Goal: Transaction & Acquisition: Obtain resource

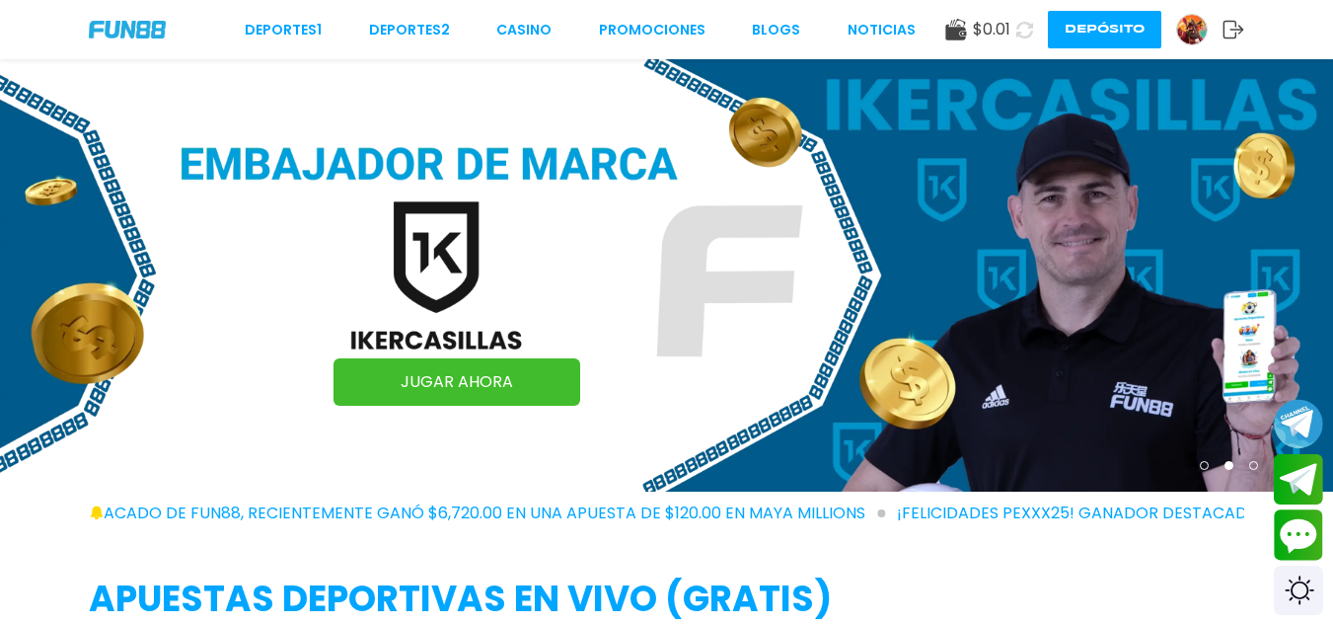
click at [1182, 30] on img at bounding box center [1192, 30] width 30 height 30
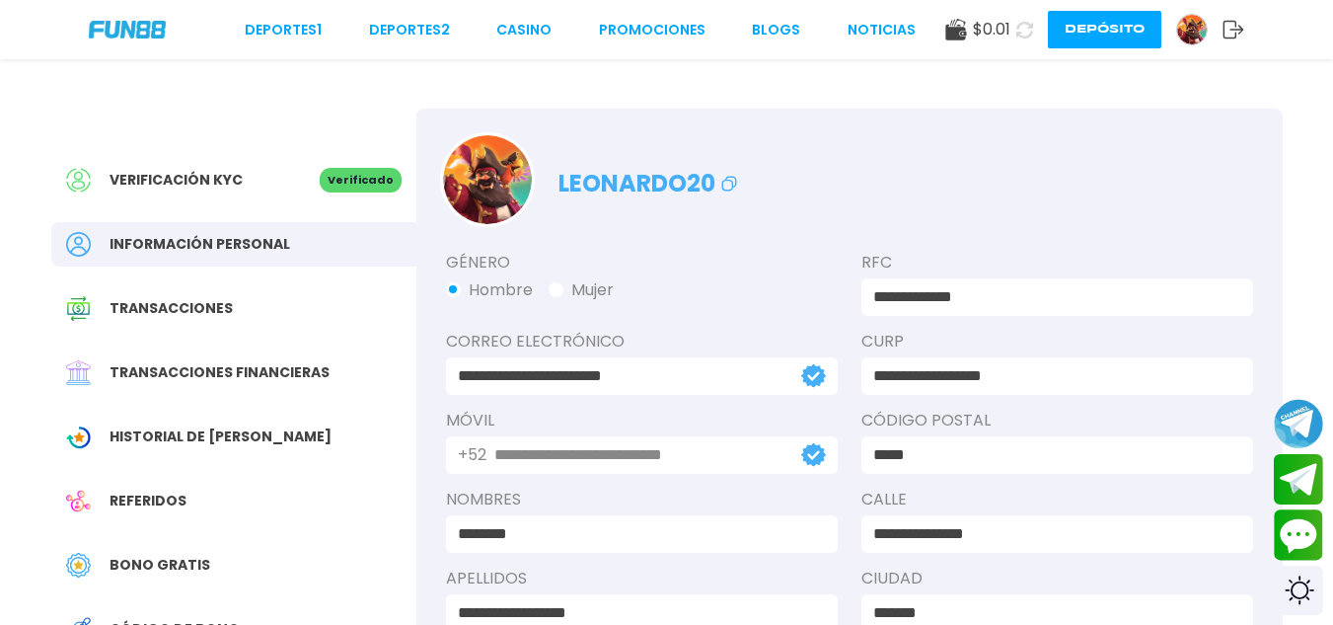
click at [187, 442] on span "Historial de [PERSON_NAME]" at bounding box center [221, 436] width 222 height 21
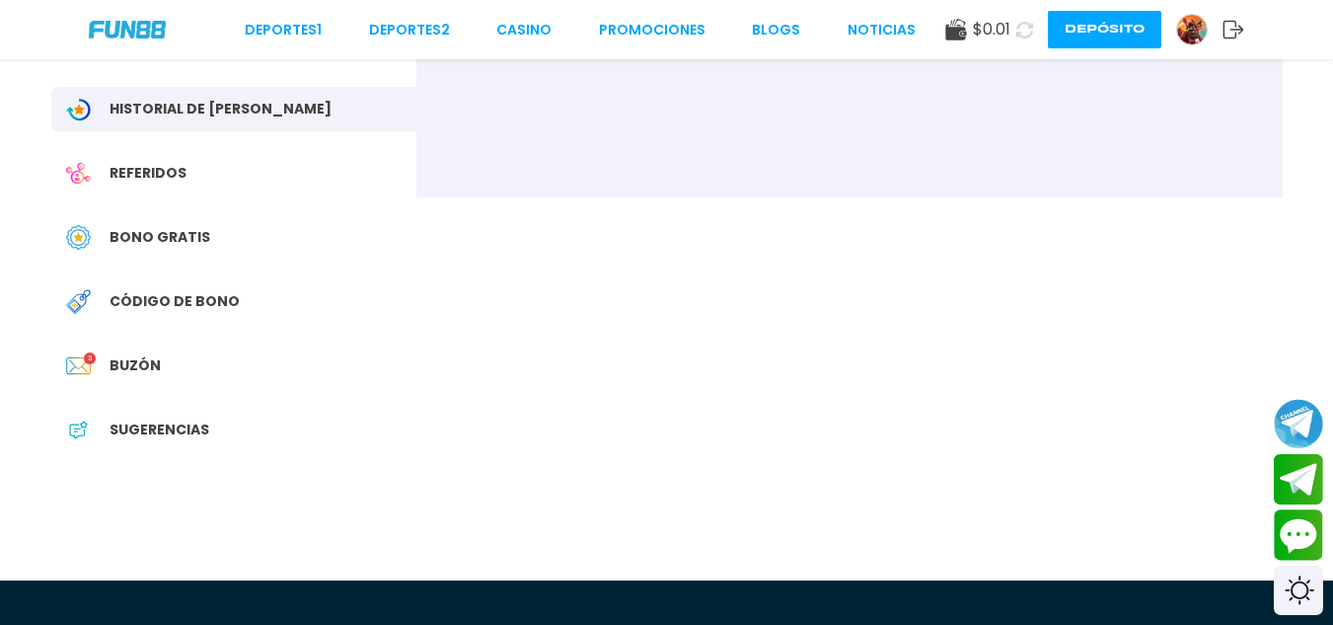
scroll to position [395, 0]
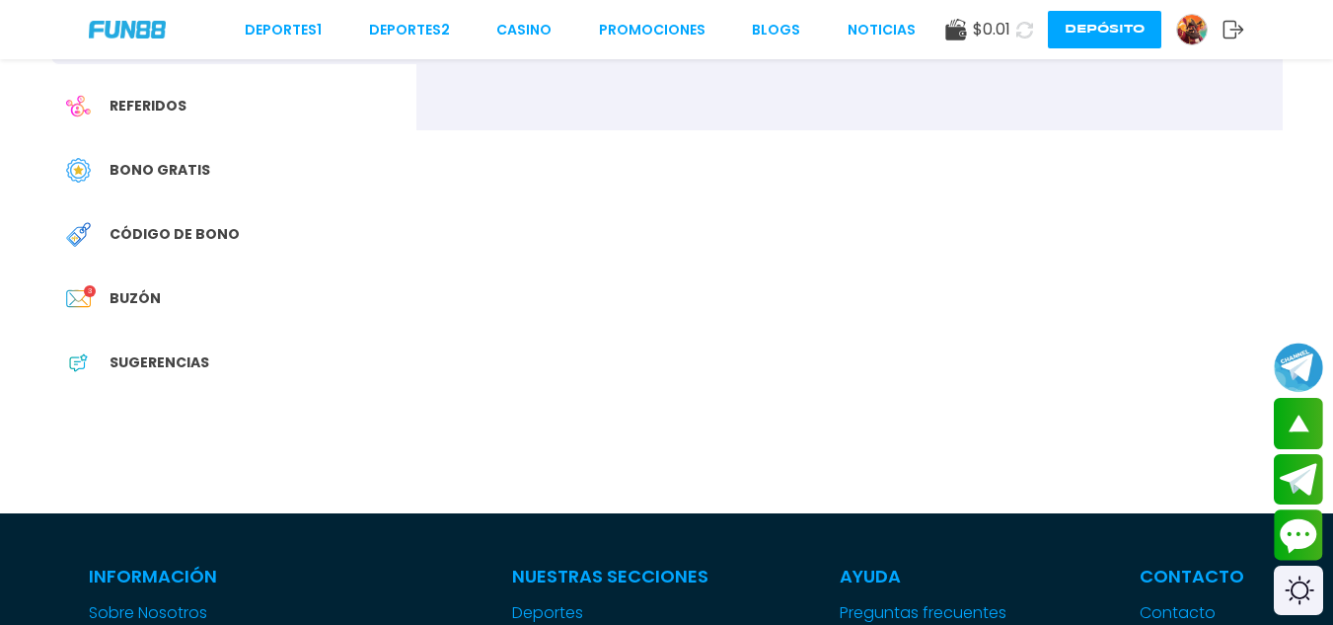
click at [166, 168] on span "Bono Gratis" at bounding box center [160, 170] width 101 height 21
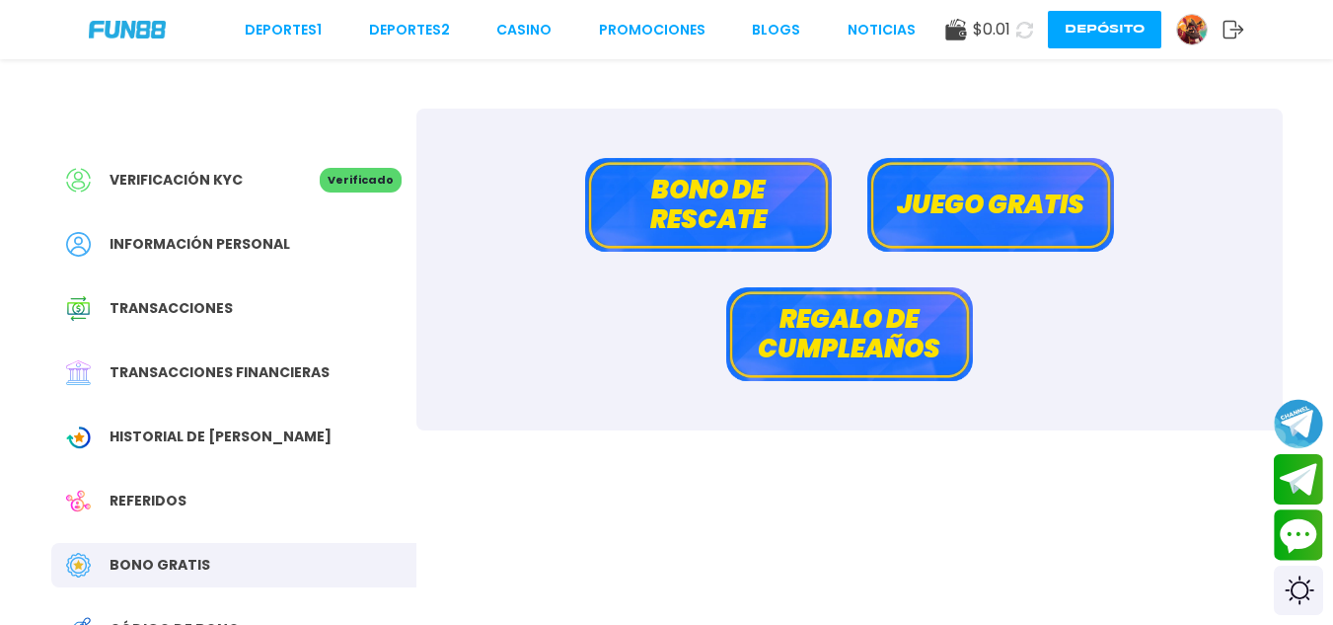
click at [678, 190] on button "Bono de rescate" at bounding box center [708, 205] width 247 height 94
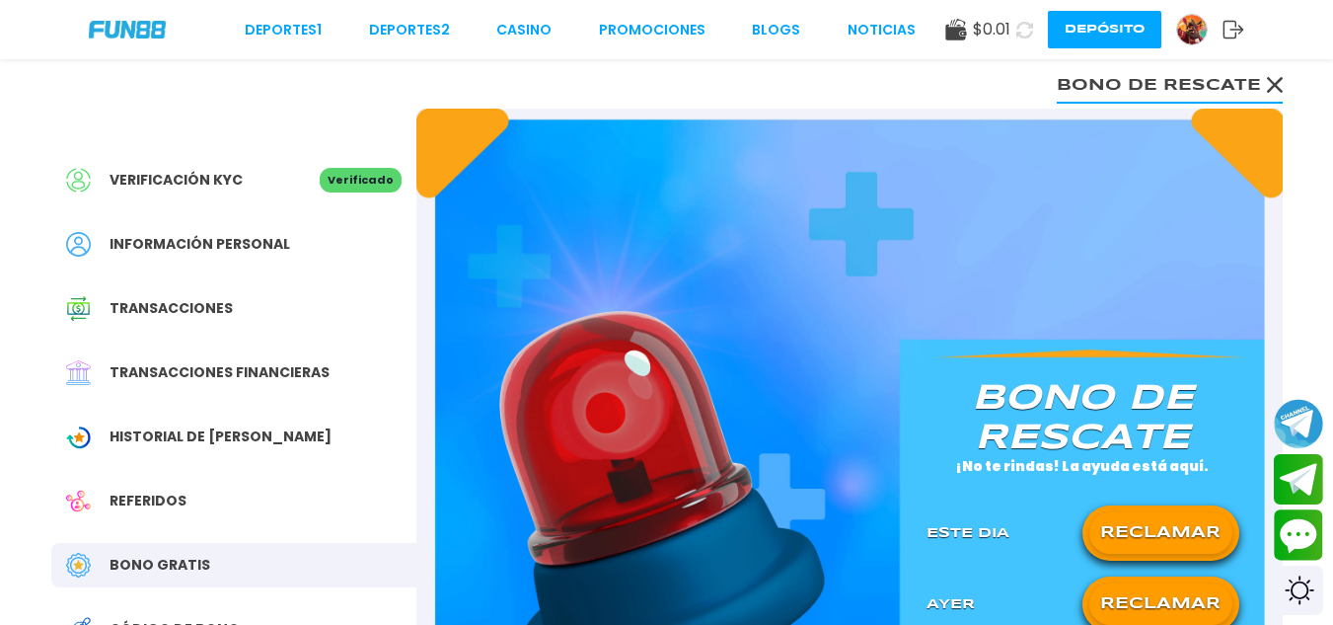
drag, startPoint x: 1150, startPoint y: 549, endPoint x: 1150, endPoint y: 594, distance: 45.4
click at [1150, 594] on div "[PERSON_NAME] de rescate ¡No te rindas! La ayuda está aquí. Este Dia RECLAMAR […" at bounding box center [1083, 492] width 360 height 267
click at [1150, 594] on button "RECLAMAR" at bounding box center [1160, 603] width 143 height 41
drag, startPoint x: 1150, startPoint y: 594, endPoint x: 1173, endPoint y: 550, distance: 50.3
click at [1173, 550] on div "[PERSON_NAME] de rescate ¡No te rindas! La ayuda está aquí. Este Dia RECLAMAR […" at bounding box center [1083, 492] width 360 height 267
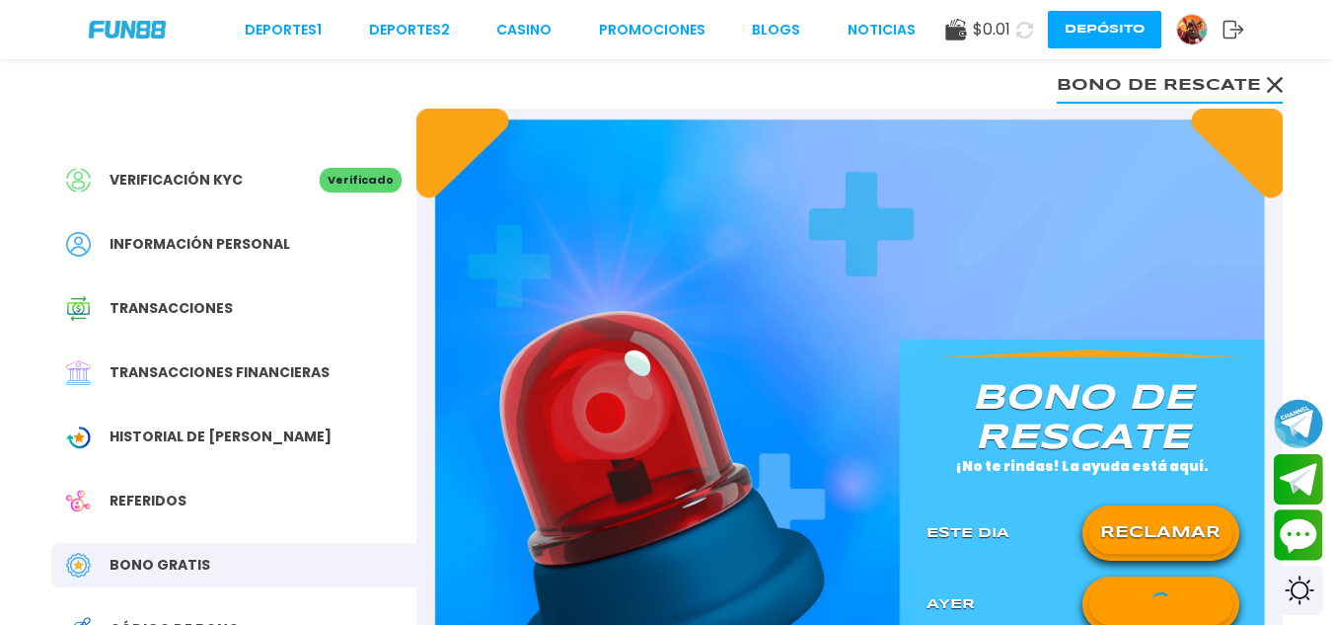
click at [1173, 550] on button "RECLAMAR" at bounding box center [1160, 532] width 143 height 41
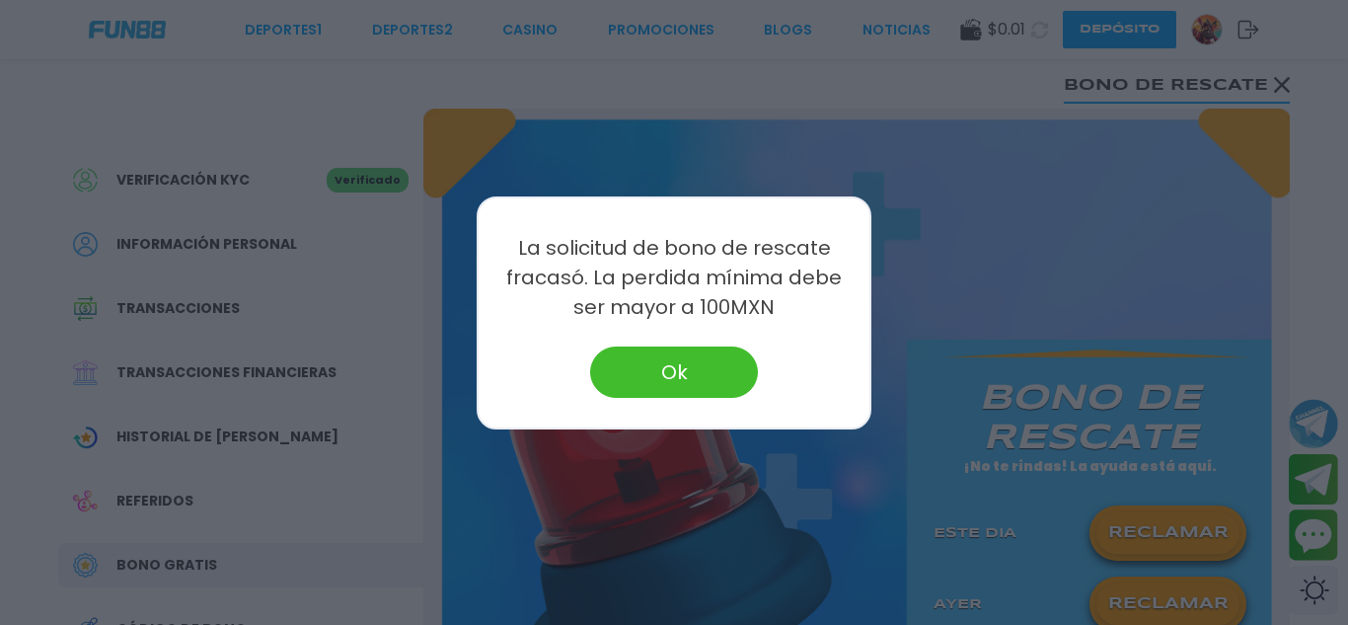
click at [673, 386] on button "Ok" at bounding box center [674, 371] width 168 height 51
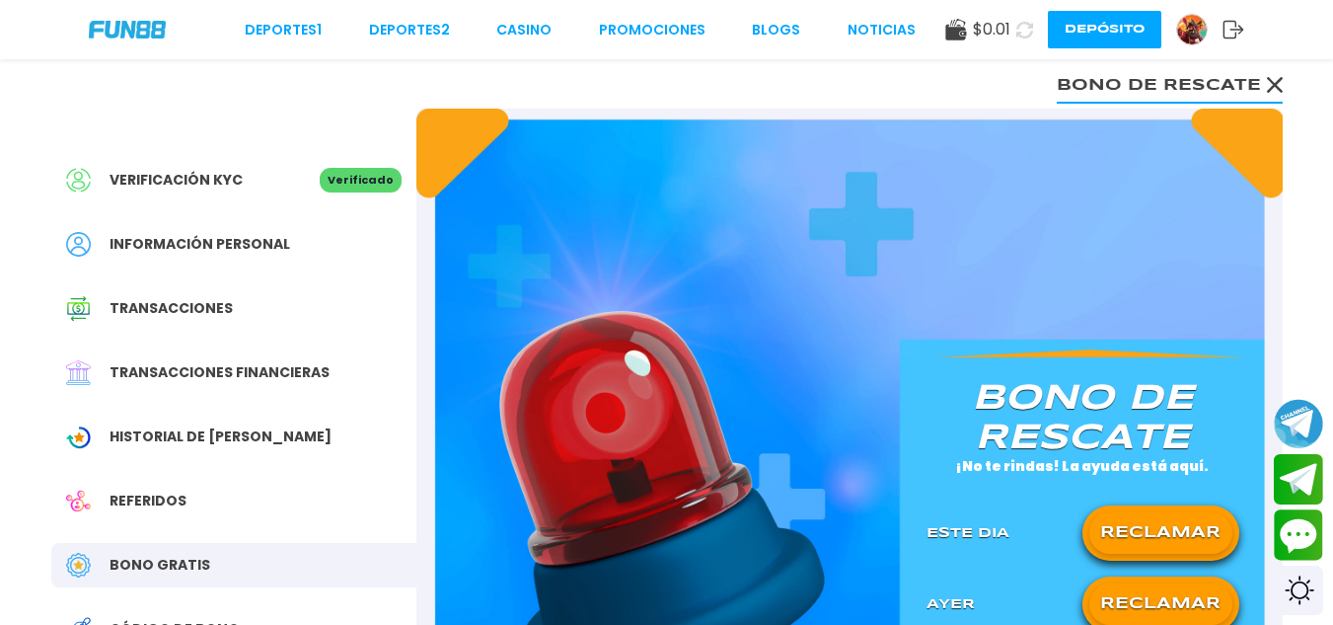
click at [1267, 87] on icon at bounding box center [1275, 85] width 16 height 16
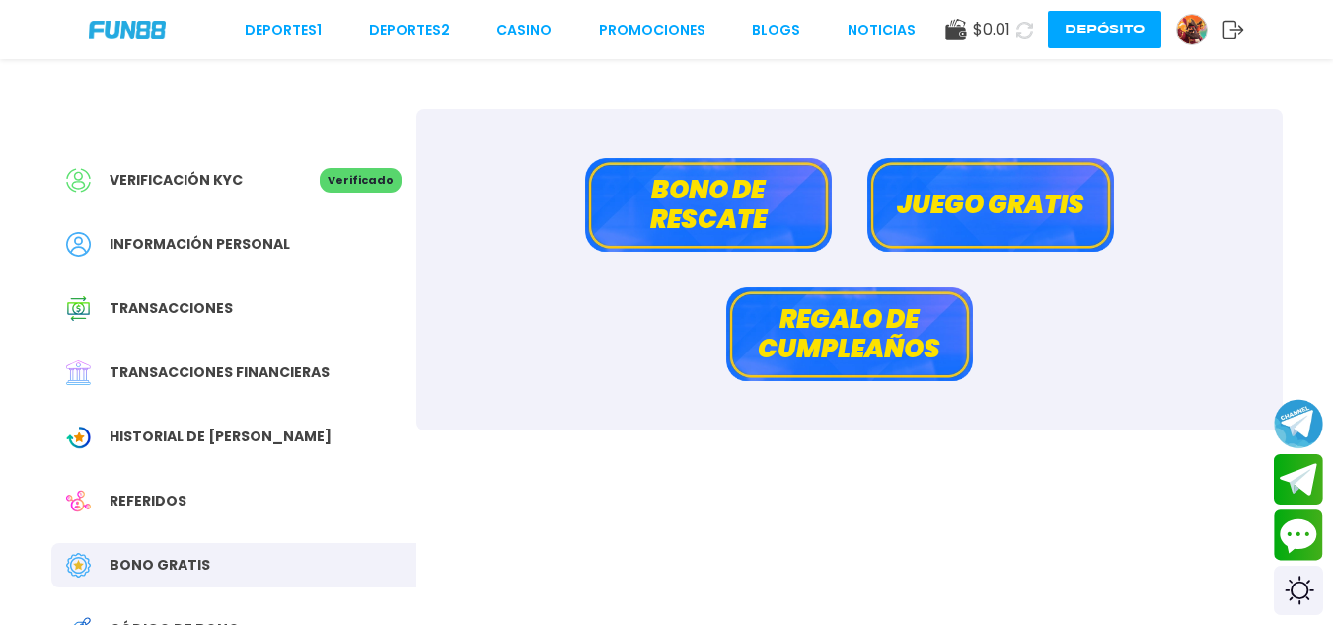
click at [1077, 203] on button "Juego gratis" at bounding box center [990, 205] width 247 height 94
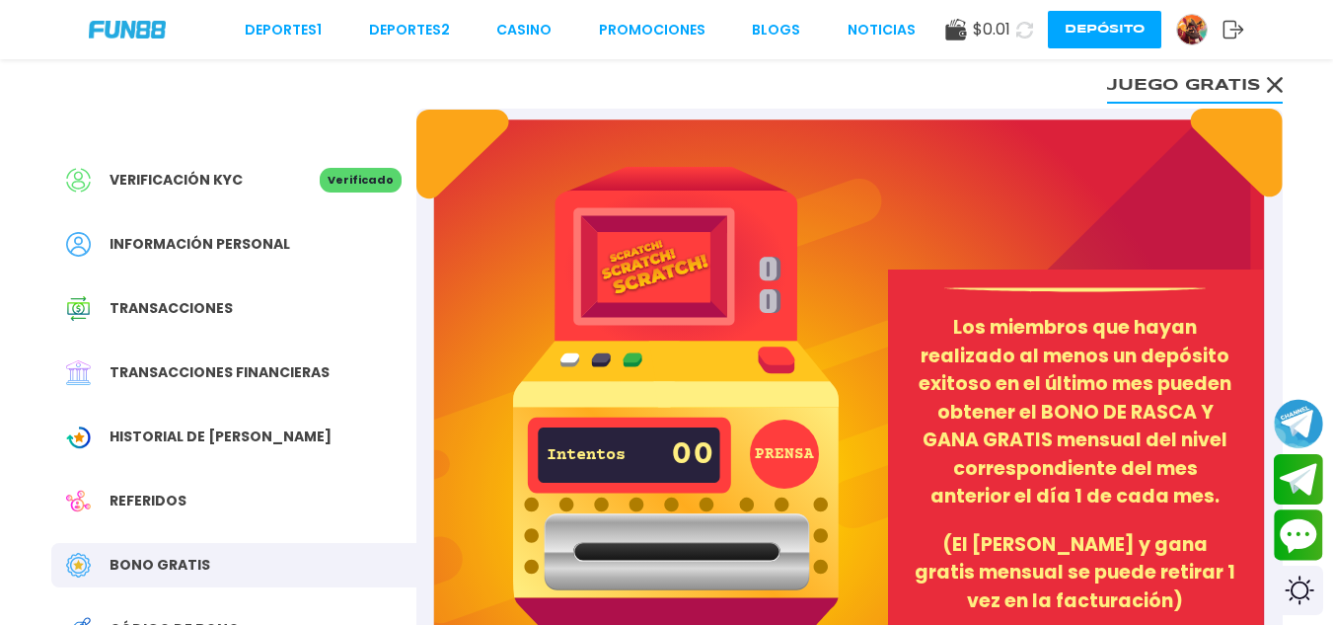
click at [1274, 91] on icon at bounding box center [1275, 85] width 16 height 16
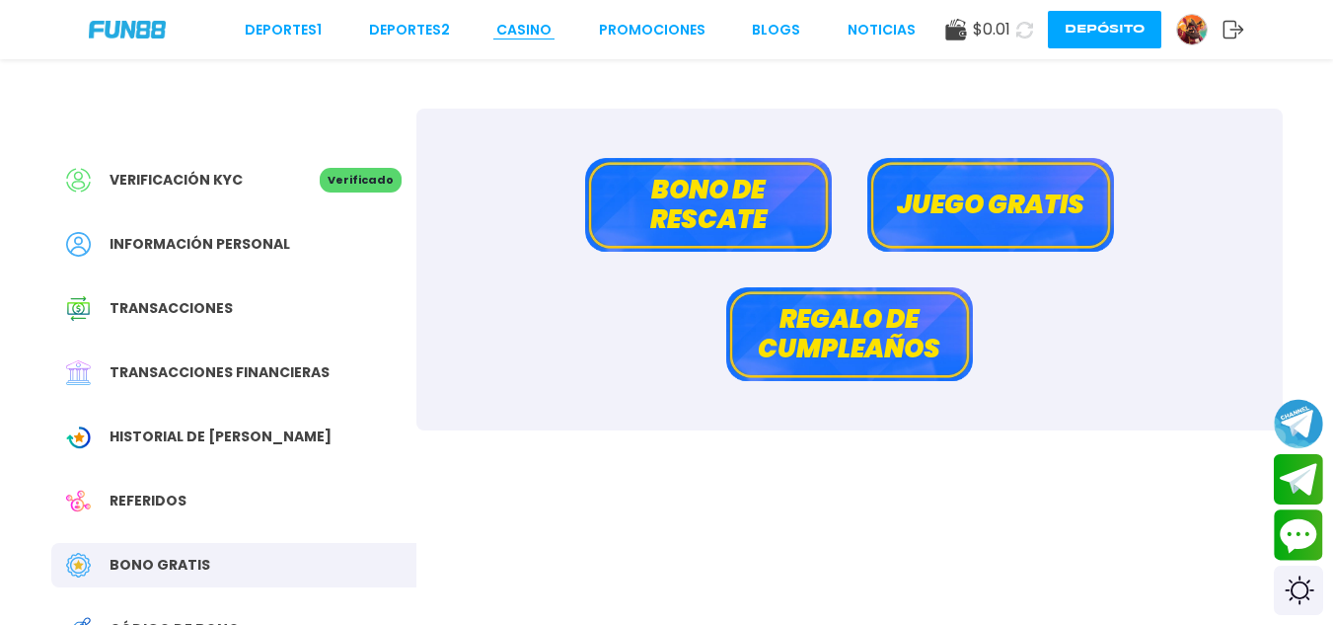
click at [526, 24] on link "CASINO" at bounding box center [523, 30] width 55 height 21
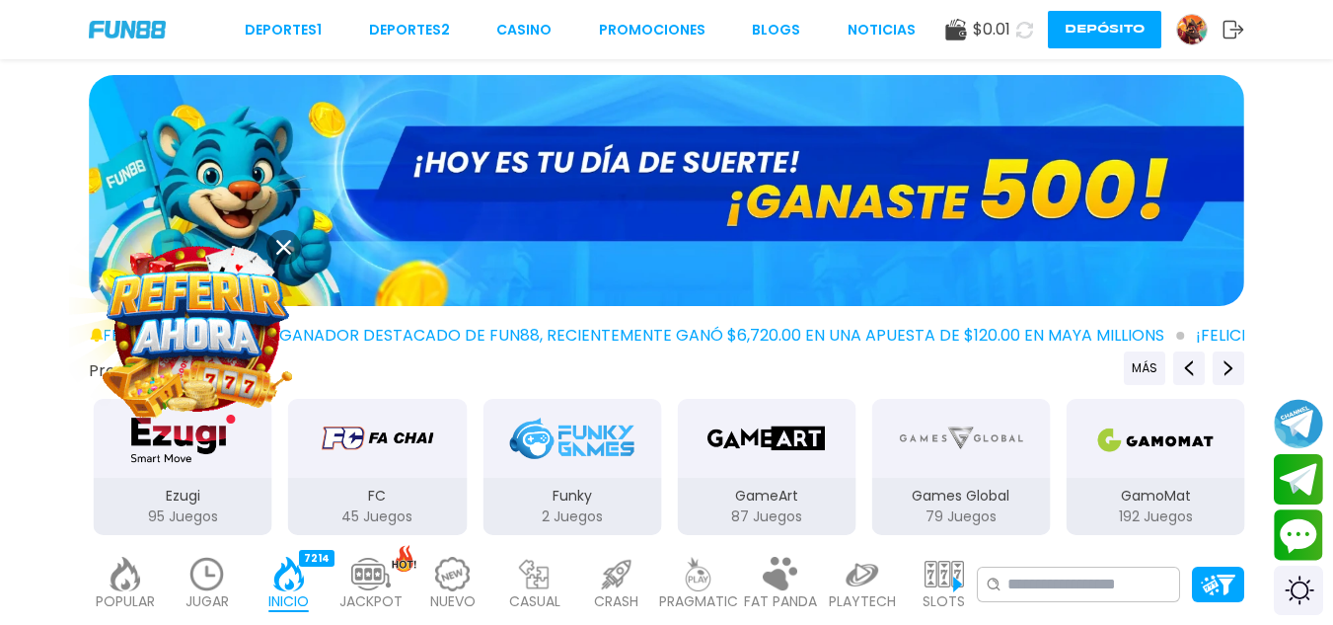
click at [926, 154] on img at bounding box center [666, 190] width 1155 height 231
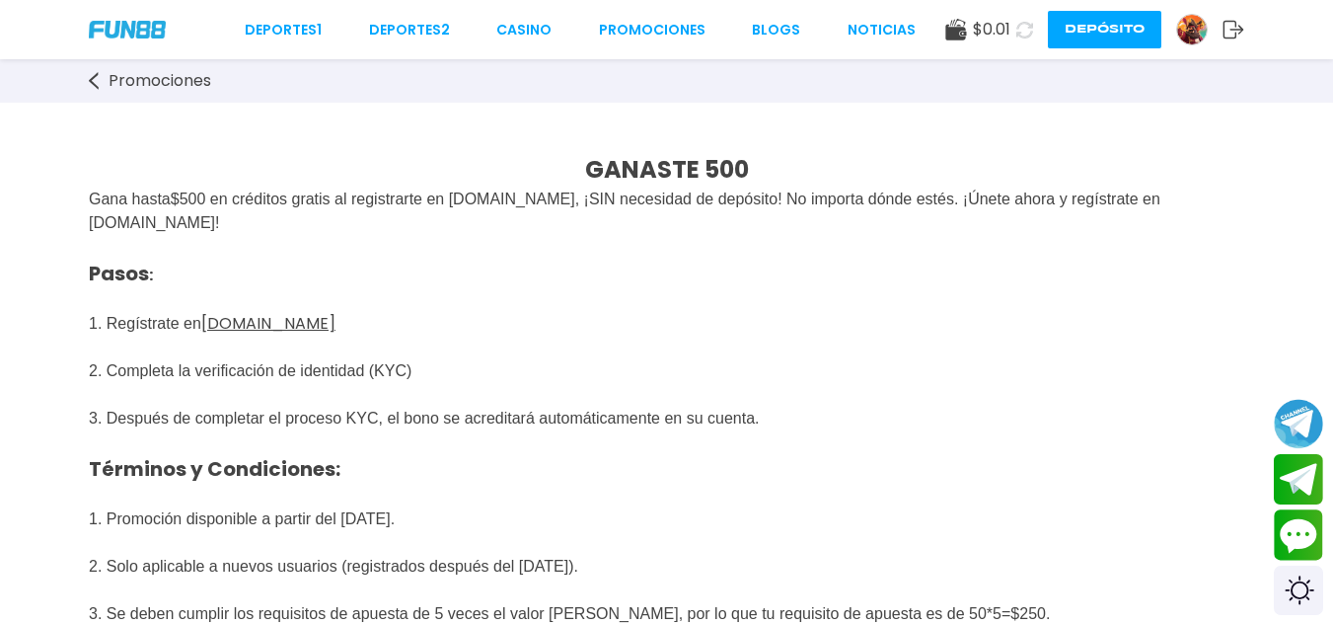
click at [121, 30] on img at bounding box center [127, 29] width 77 height 17
